Goal: Information Seeking & Learning: Learn about a topic

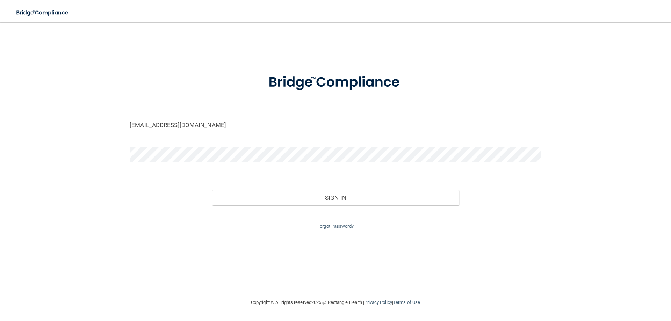
click at [105, 120] on div "majudy8@charter.net Invalid email/password. You don't have permission to access…" at bounding box center [335, 160] width 643 height 262
type input "[PERSON_NAME][EMAIL_ADDRESS][DOMAIN_NAME]"
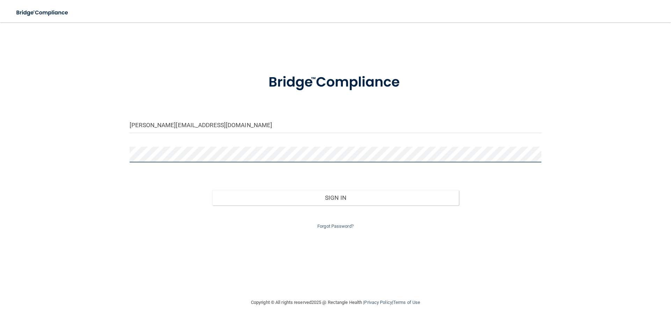
click at [78, 143] on div "alexis@thepremierdentalgroup.com Invalid email/password. You don't have permiss…" at bounding box center [335, 160] width 643 height 262
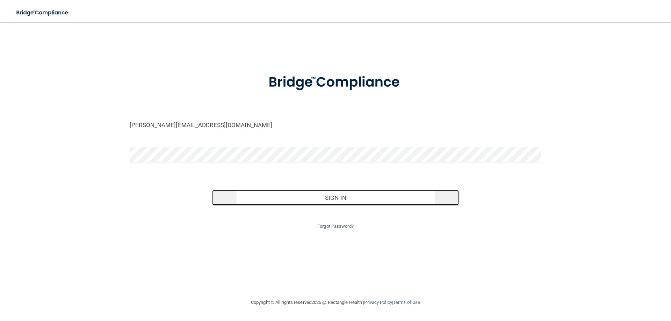
click at [310, 204] on button "Sign In" at bounding box center [335, 197] width 247 height 15
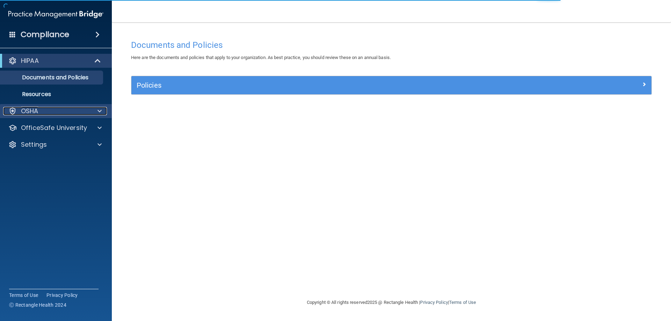
click at [46, 108] on div "OSHA" at bounding box center [46, 111] width 87 height 8
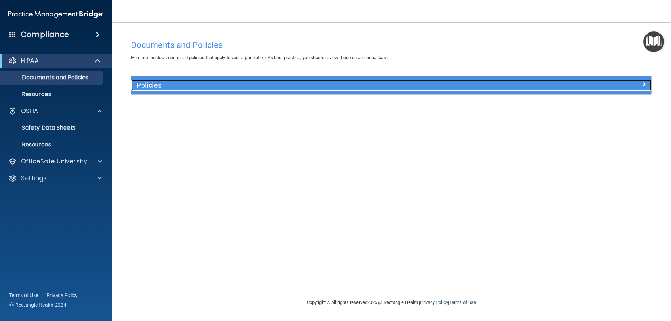
click at [366, 86] on h5 "Policies" at bounding box center [326, 85] width 379 height 8
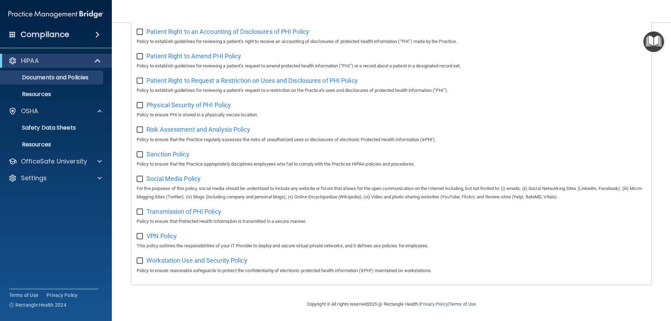
scroll to position [380, 0]
click at [50, 36] on h4 "Compliance" at bounding box center [45, 35] width 49 height 10
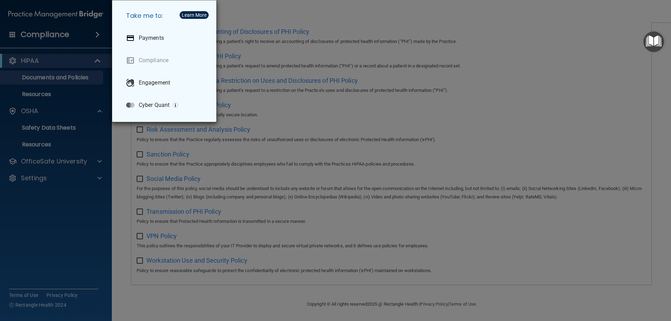
click at [10, 35] on div "Take me to: Payments Compliance Engagement Cyber Quant" at bounding box center [335, 160] width 671 height 321
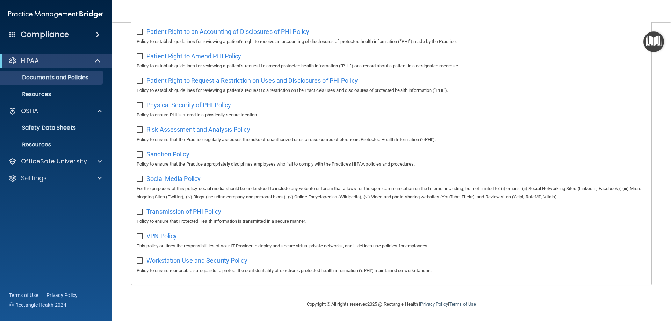
click at [11, 35] on span at bounding box center [12, 34] width 6 height 6
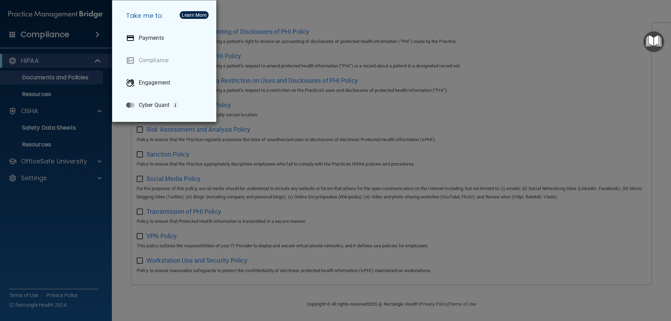
click at [470, 192] on div "Take me to: Payments Compliance Engagement Cyber Quant" at bounding box center [335, 160] width 671 height 321
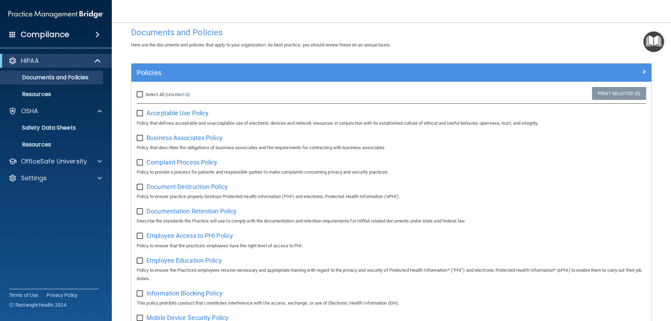
scroll to position [0, 0]
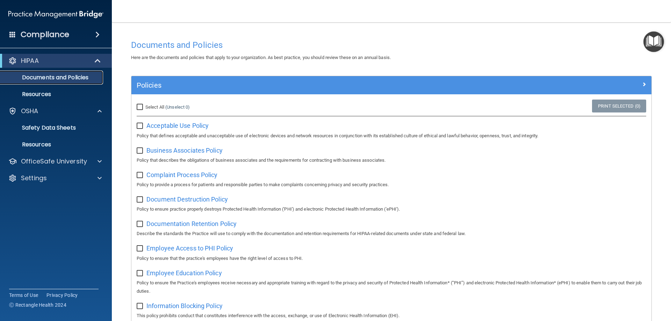
click at [71, 76] on p "Documents and Policies" at bounding box center [52, 77] width 95 height 7
click at [139, 128] on input "checkbox" at bounding box center [141, 126] width 8 height 6
checkbox input "true"
click at [140, 107] on input "Select All (Unselect 1) Unselect All" at bounding box center [141, 107] width 8 height 6
checkbox input "true"
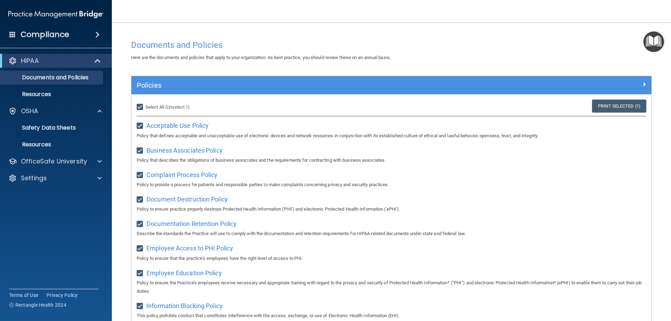
checkbox input "true"
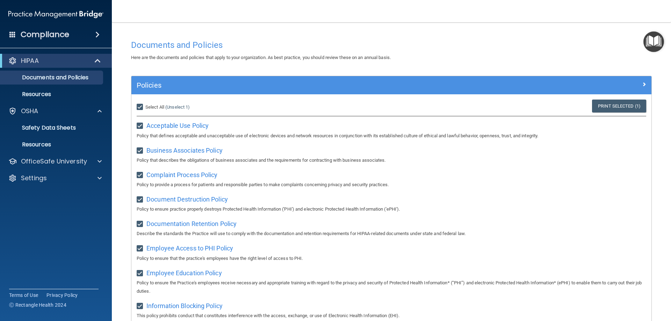
checkbox input "true"
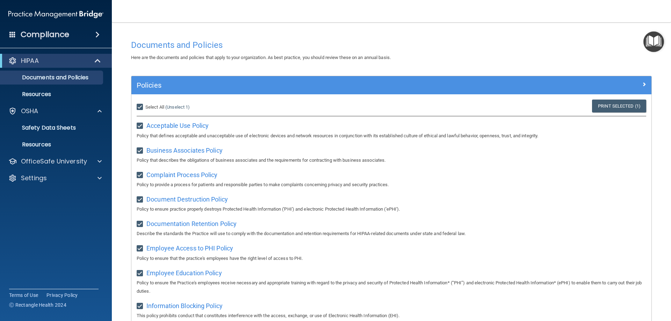
checkbox input "true"
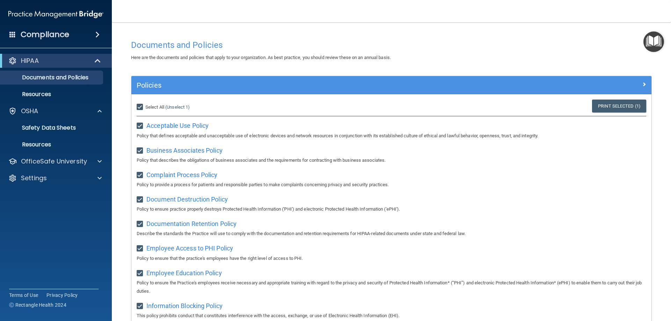
checkbox input "true"
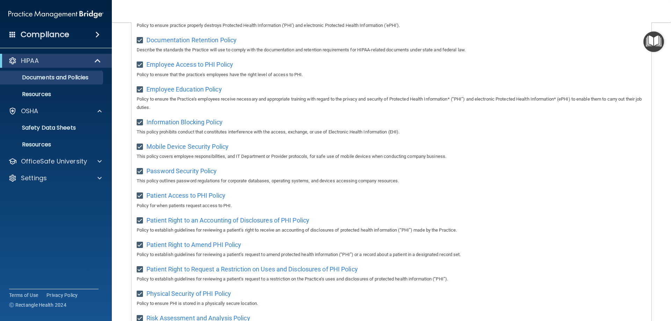
scroll to position [140, 0]
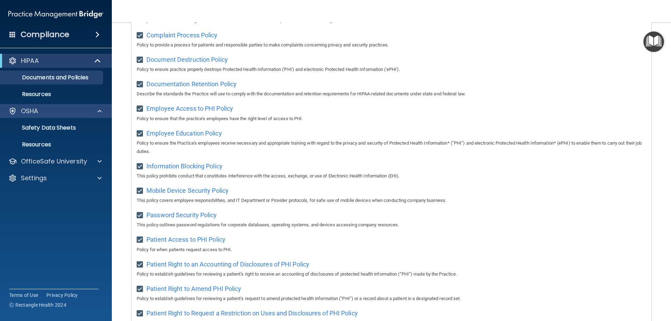
click at [46, 107] on div "OSHA" at bounding box center [56, 111] width 112 height 14
click at [103, 110] on div at bounding box center [98, 111] width 17 height 8
click at [59, 112] on div "OSHA" at bounding box center [46, 111] width 87 height 8
click at [55, 89] on link "Resources" at bounding box center [48, 94] width 110 height 14
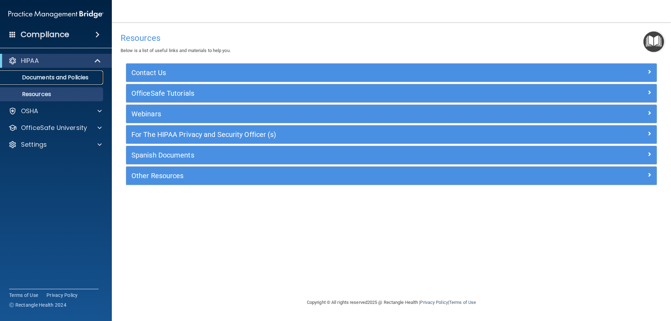
click at [42, 78] on p "Documents and Policies" at bounding box center [52, 77] width 95 height 7
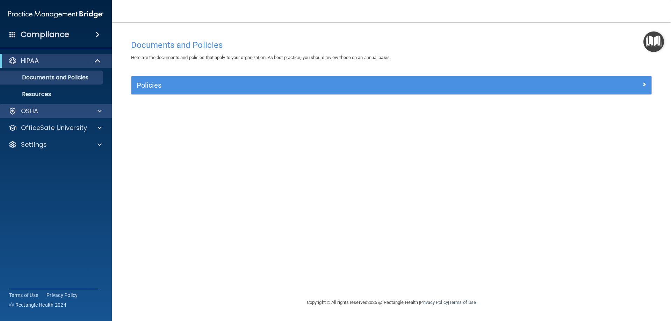
click at [73, 116] on div "OSHA" at bounding box center [56, 111] width 112 height 14
click at [97, 112] on div at bounding box center [98, 111] width 17 height 8
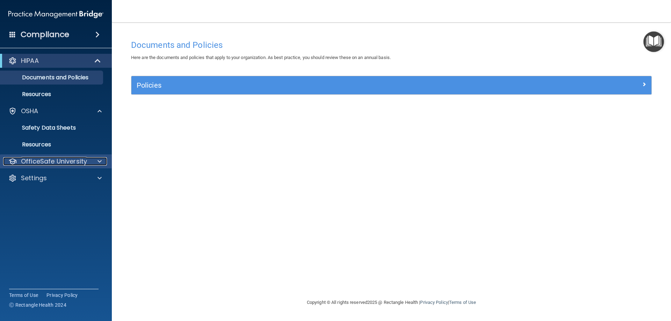
click at [103, 161] on div at bounding box center [98, 161] width 17 height 8
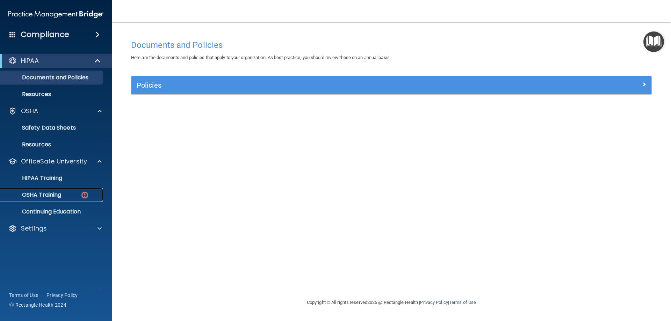
click at [77, 196] on div "OSHA Training" at bounding box center [52, 194] width 95 height 7
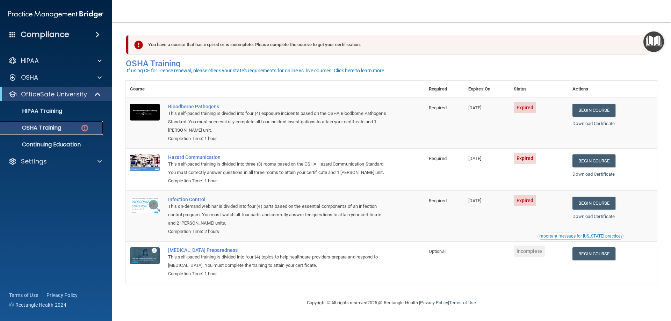
scroll to position [9, 0]
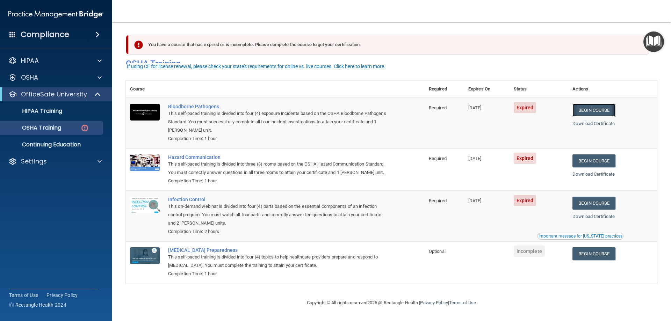
click at [607, 104] on link "Begin Course" at bounding box center [593, 110] width 43 height 13
click at [593, 154] on link "Begin Course" at bounding box center [593, 160] width 43 height 13
click at [605, 201] on link "Begin Course" at bounding box center [593, 203] width 43 height 13
click at [42, 132] on link "OSHA Training" at bounding box center [48, 128] width 110 height 14
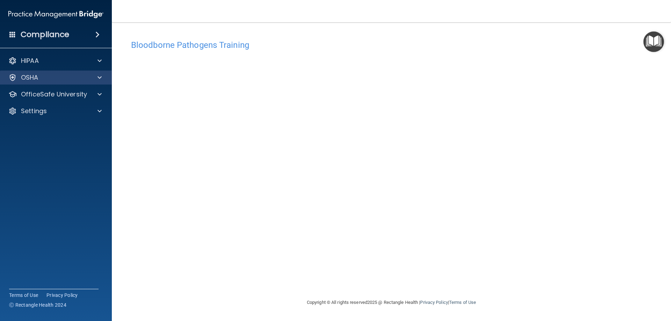
click at [103, 72] on div "OSHA" at bounding box center [56, 78] width 112 height 14
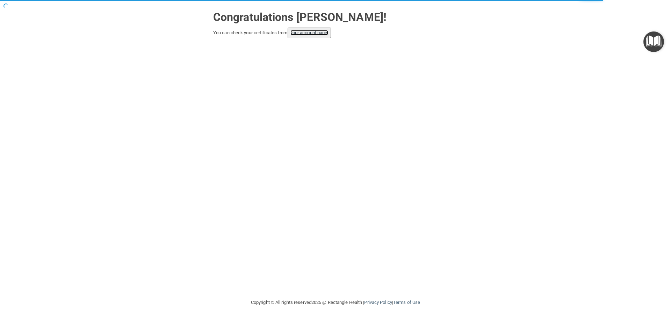
click at [307, 33] on link "your account page!" at bounding box center [309, 32] width 38 height 5
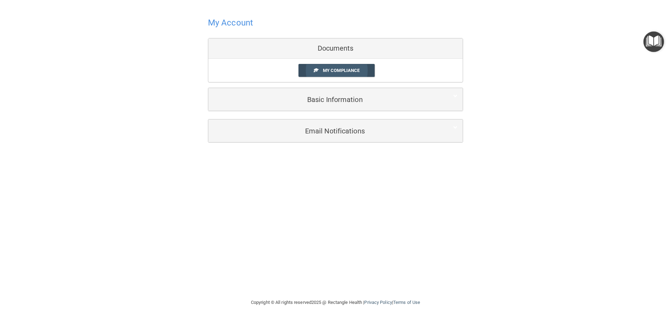
click at [364, 72] on link "My Compliance" at bounding box center [336, 70] width 76 height 13
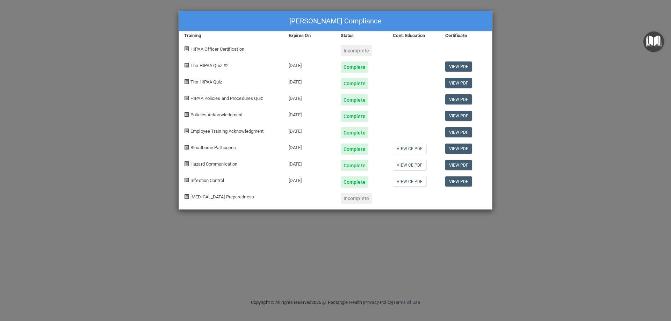
click at [357, 51] on div "Incomplete" at bounding box center [356, 50] width 31 height 11
click at [357, 46] on div "Incomplete" at bounding box center [356, 50] width 31 height 11
click at [357, 51] on div "Incomplete" at bounding box center [356, 50] width 31 height 11
click at [368, 49] on div "Incomplete" at bounding box center [356, 50] width 31 height 11
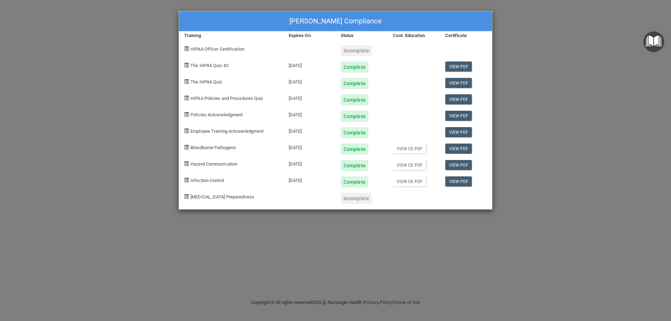
click at [632, 101] on div "[PERSON_NAME] Compliance Training Expires On Status Cont. Education Certificate…" at bounding box center [335, 160] width 671 height 321
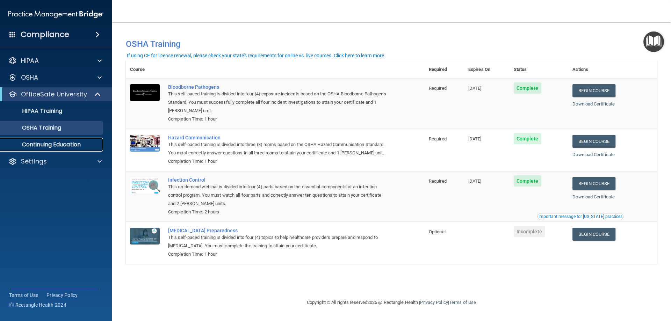
click at [57, 145] on p "Continuing Education" at bounding box center [52, 144] width 95 height 7
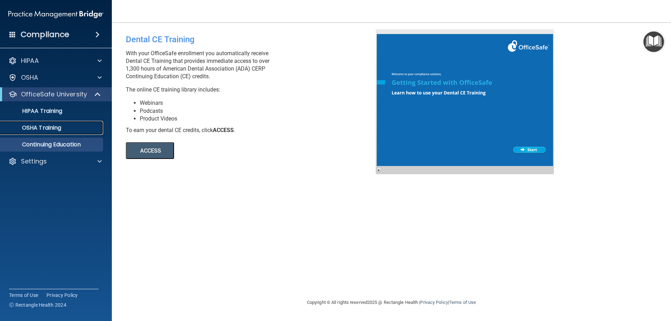
click at [60, 128] on p "OSHA Training" at bounding box center [33, 127] width 57 height 7
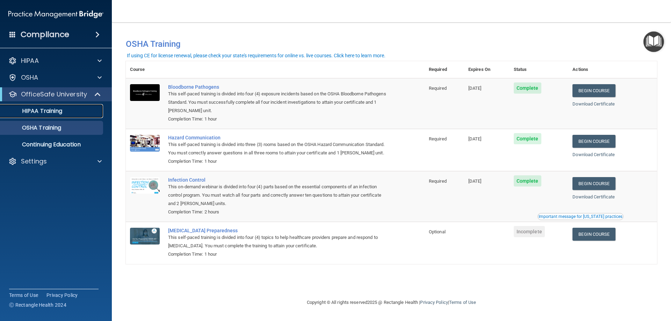
click at [65, 112] on div "HIPAA Training" at bounding box center [52, 111] width 95 height 7
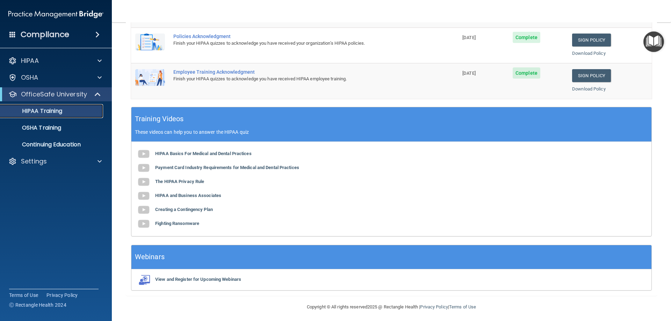
scroll to position [205, 0]
